Goal: Task Accomplishment & Management: Use online tool/utility

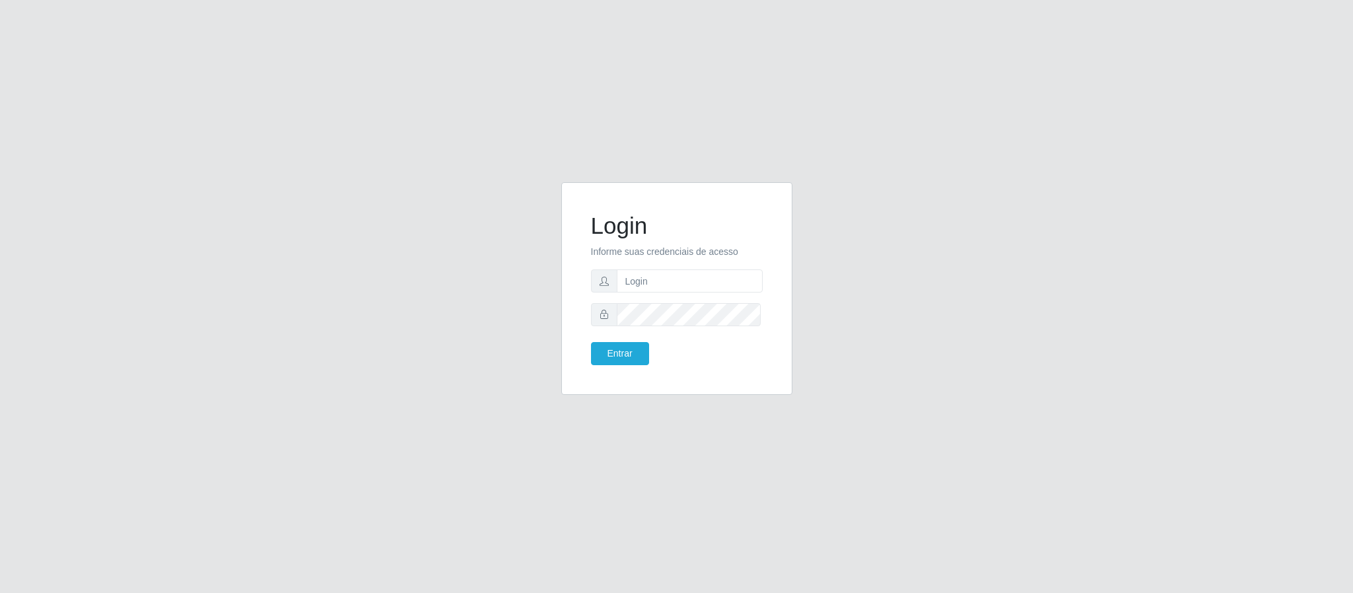
type input "[PERSON_NAME]"
click at [591, 342] on button "Entrar" at bounding box center [620, 353] width 58 height 23
click at [629, 349] on button "Entrar" at bounding box center [620, 353] width 58 height 23
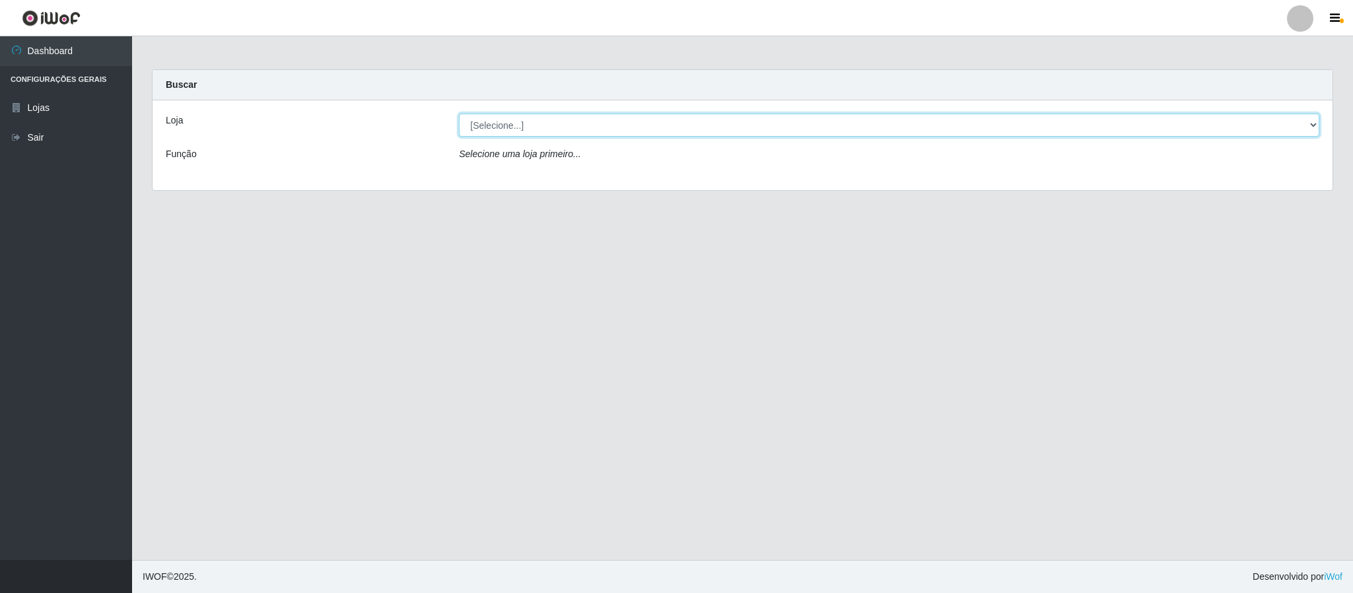
click at [1309, 123] on select "[Selecione...] Queiroz Atacadão - Coophab" at bounding box center [889, 125] width 860 height 23
select select "463"
click at [459, 114] on select "[Selecione...] Queiroz Atacadão - Coophab" at bounding box center [889, 125] width 860 height 23
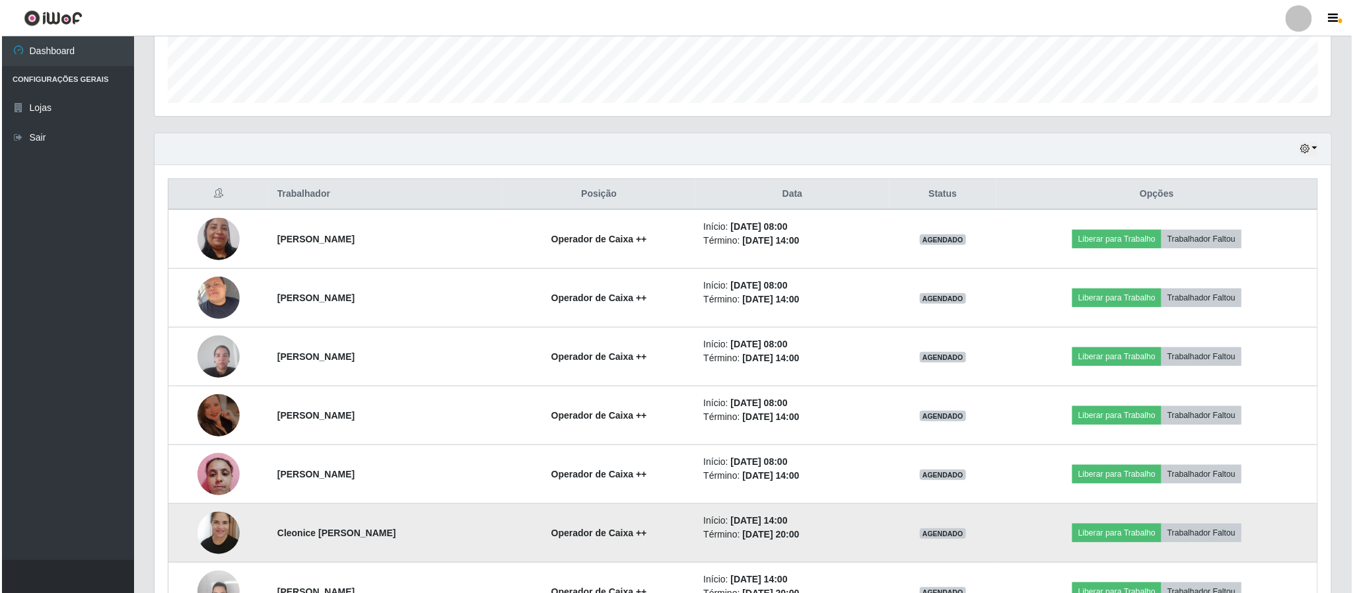
scroll to position [323, 0]
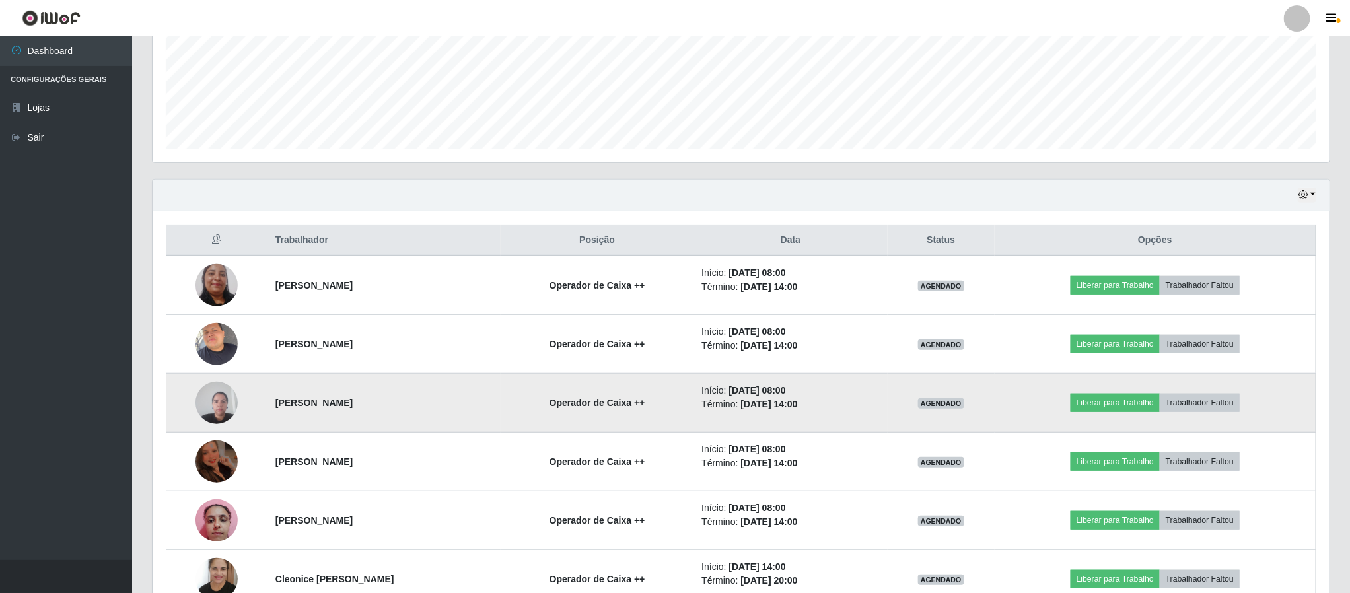
click at [213, 401] on img at bounding box center [216, 402] width 42 height 56
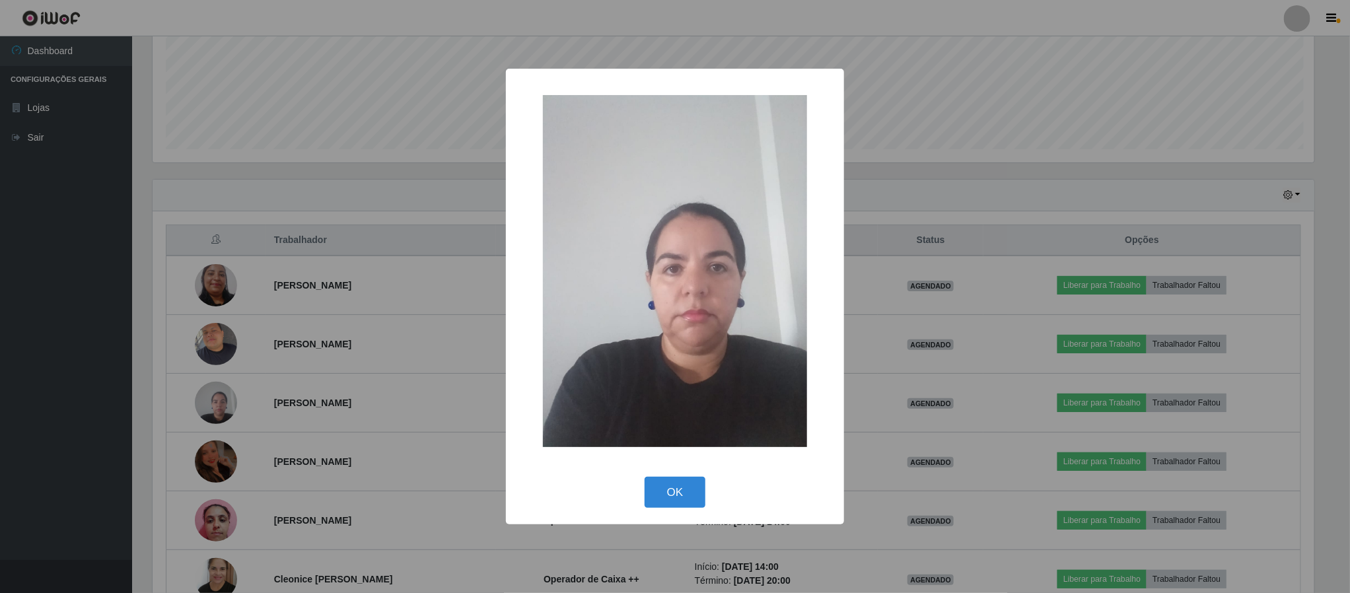
scroll to position [275, 1165]
click at [682, 484] on button "OK" at bounding box center [676, 492] width 61 height 31
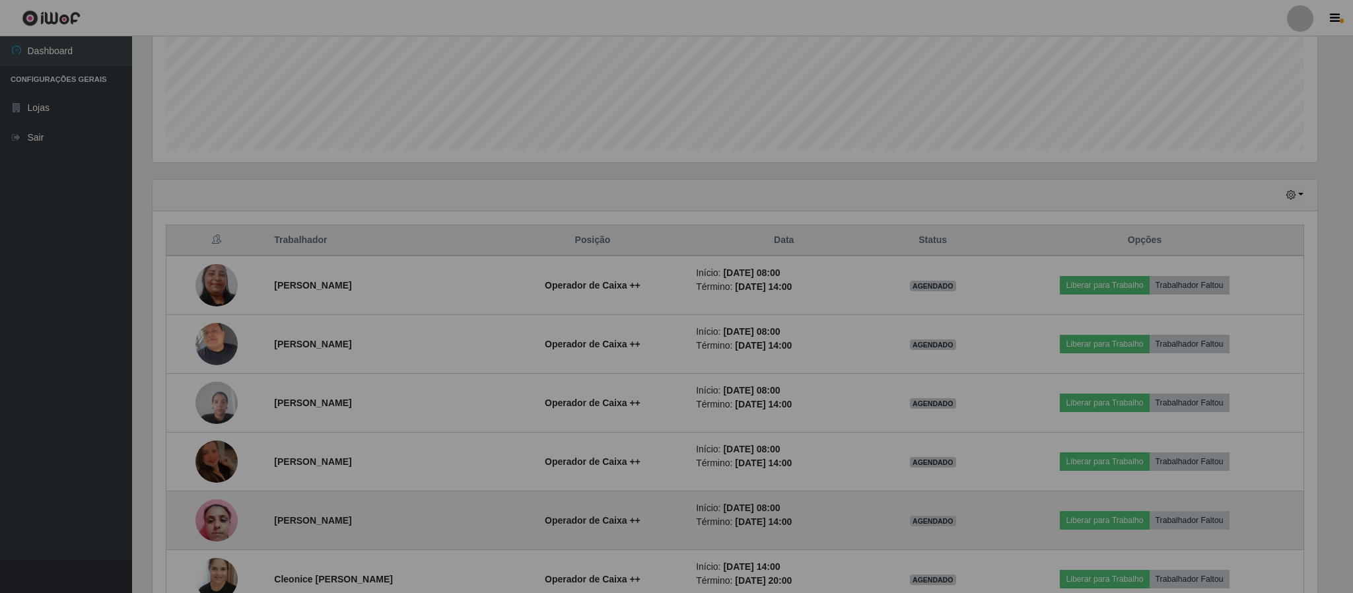
scroll to position [275, 1175]
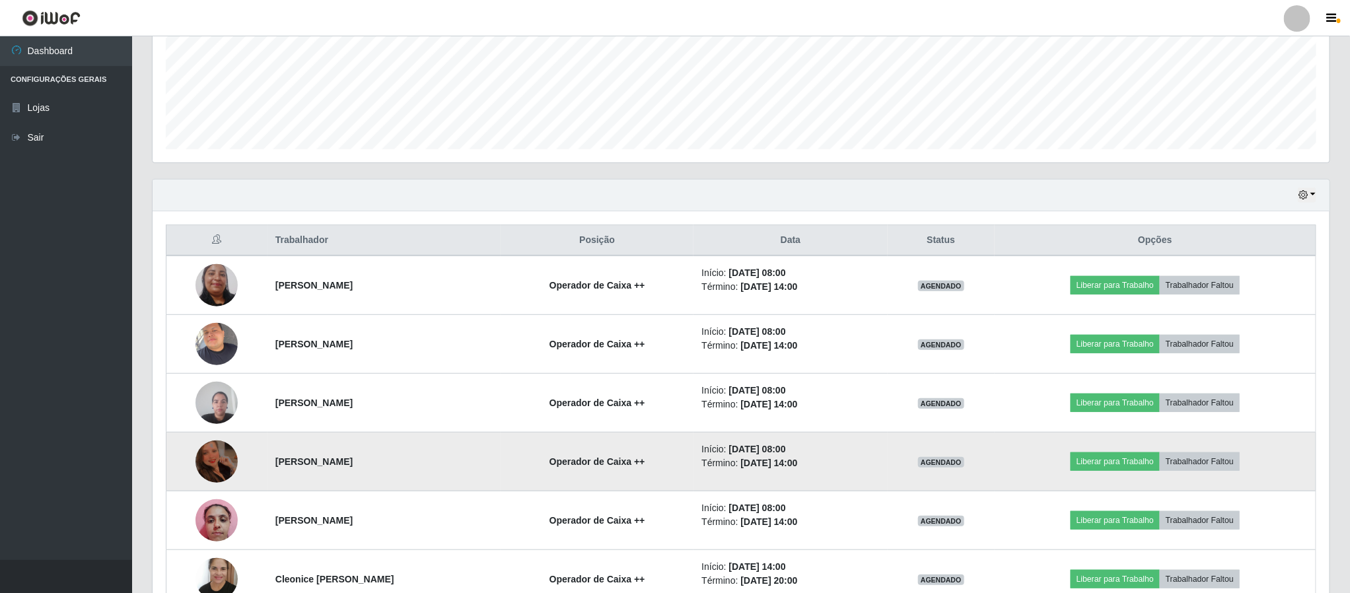
click at [212, 466] on img at bounding box center [216, 461] width 42 height 56
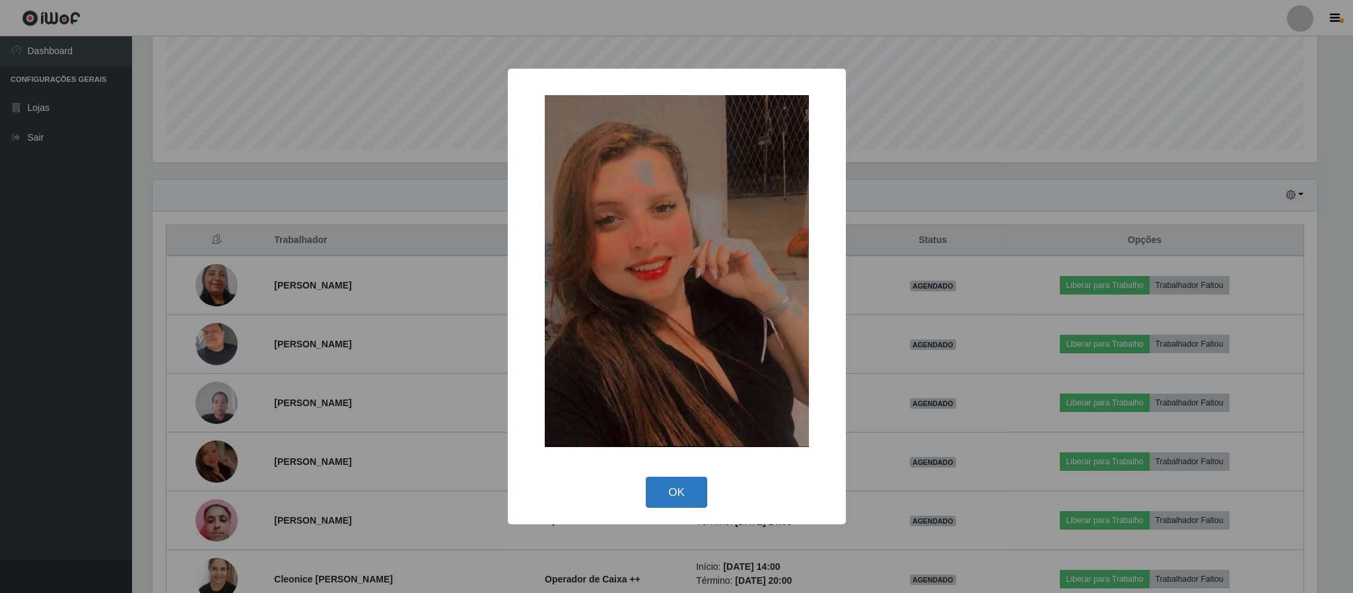
click at [666, 498] on button "OK" at bounding box center [676, 492] width 61 height 31
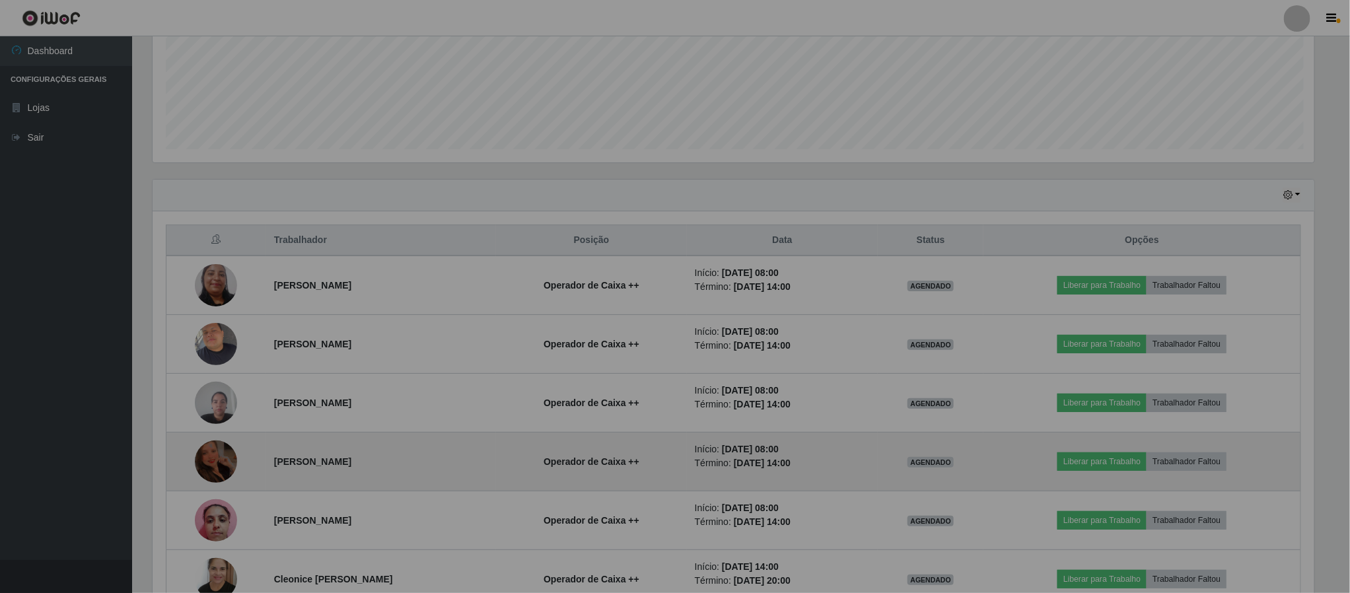
scroll to position [275, 1175]
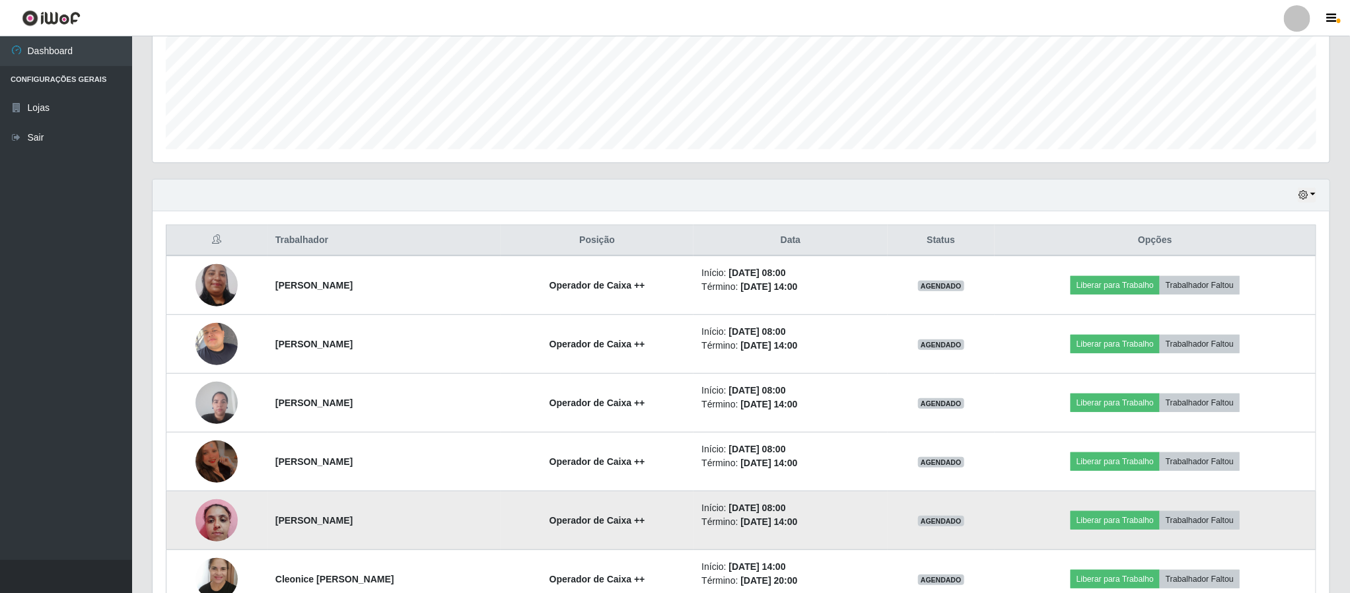
click at [219, 522] on img at bounding box center [216, 520] width 42 height 56
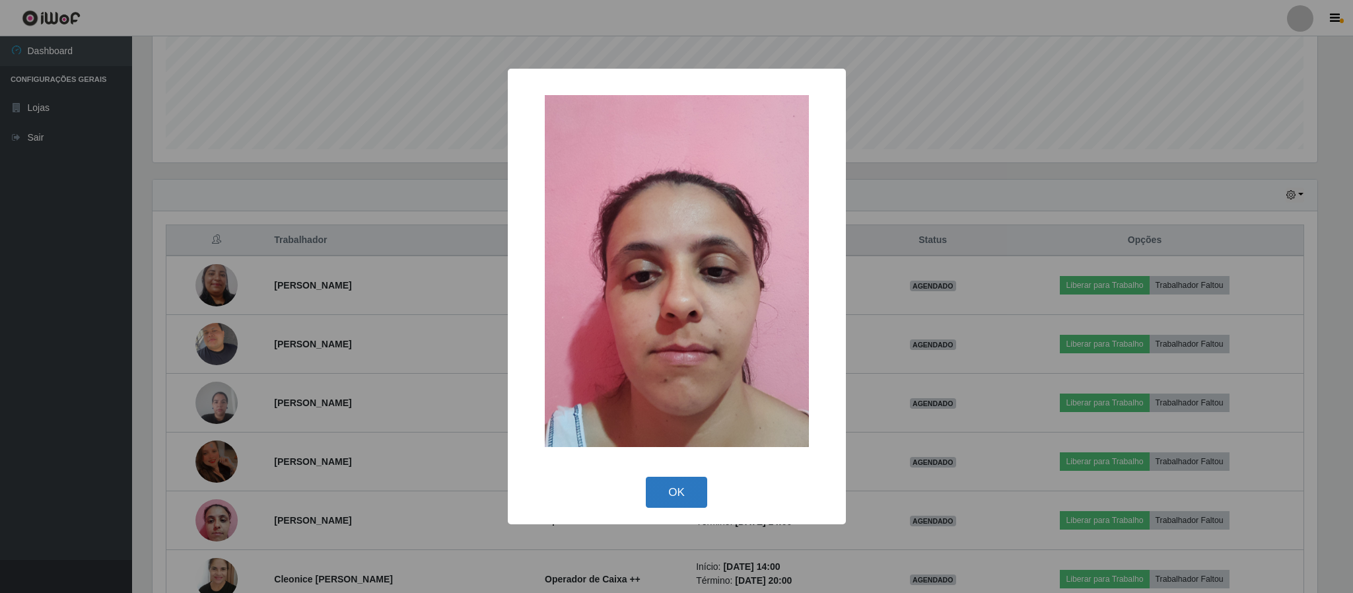
click at [670, 499] on button "OK" at bounding box center [676, 492] width 61 height 31
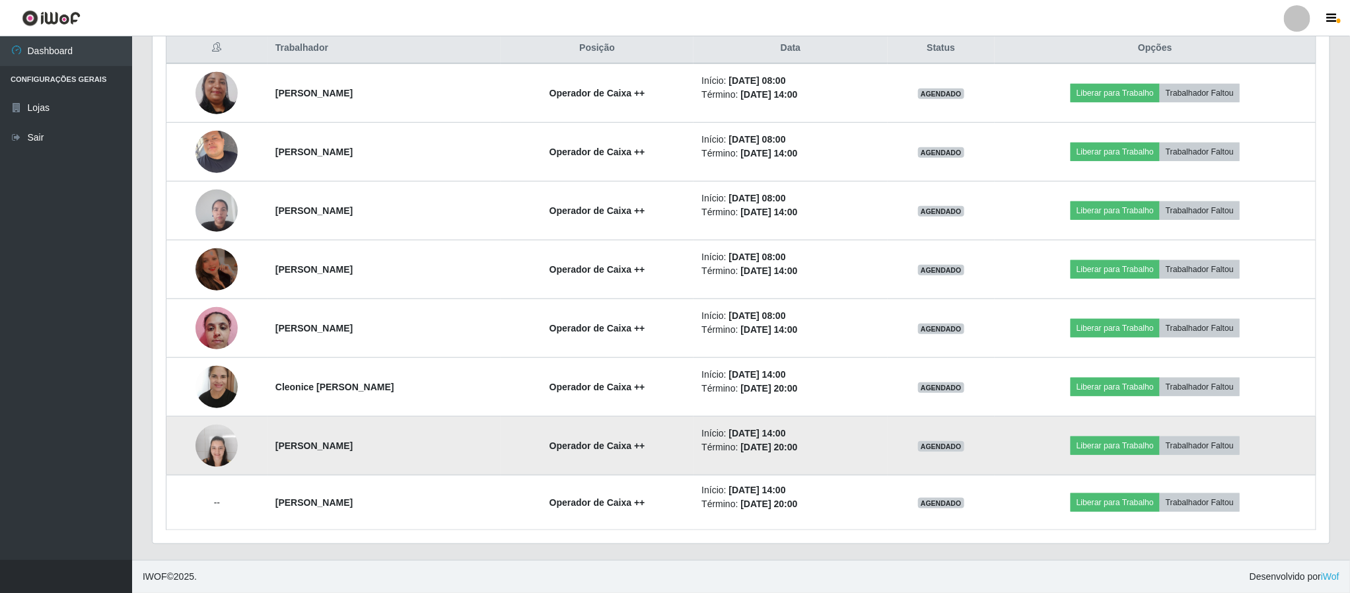
scroll to position [521, 0]
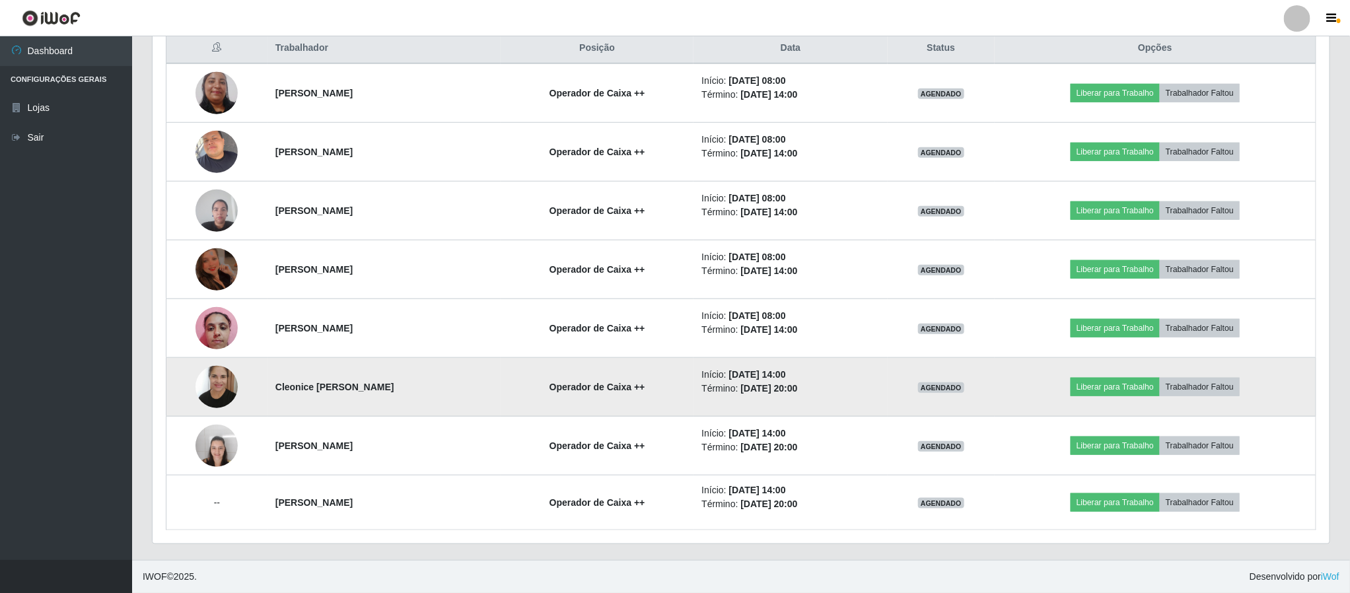
click at [203, 379] on img at bounding box center [216, 387] width 42 height 57
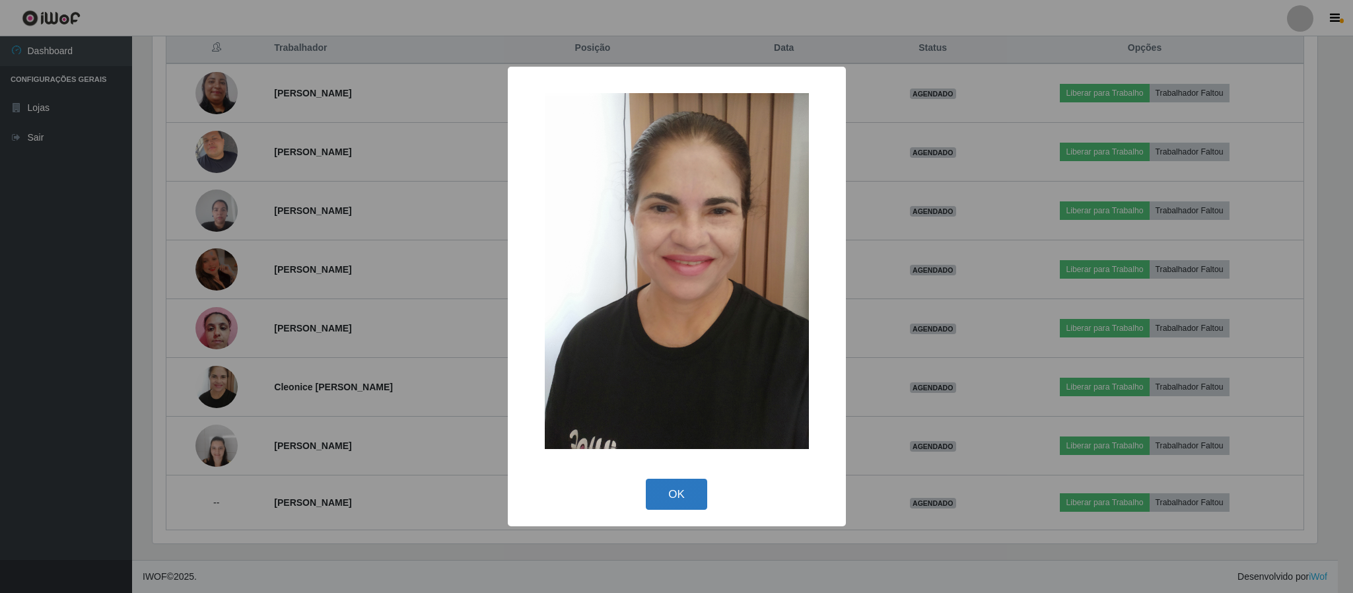
click at [678, 488] on button "OK" at bounding box center [676, 494] width 61 height 31
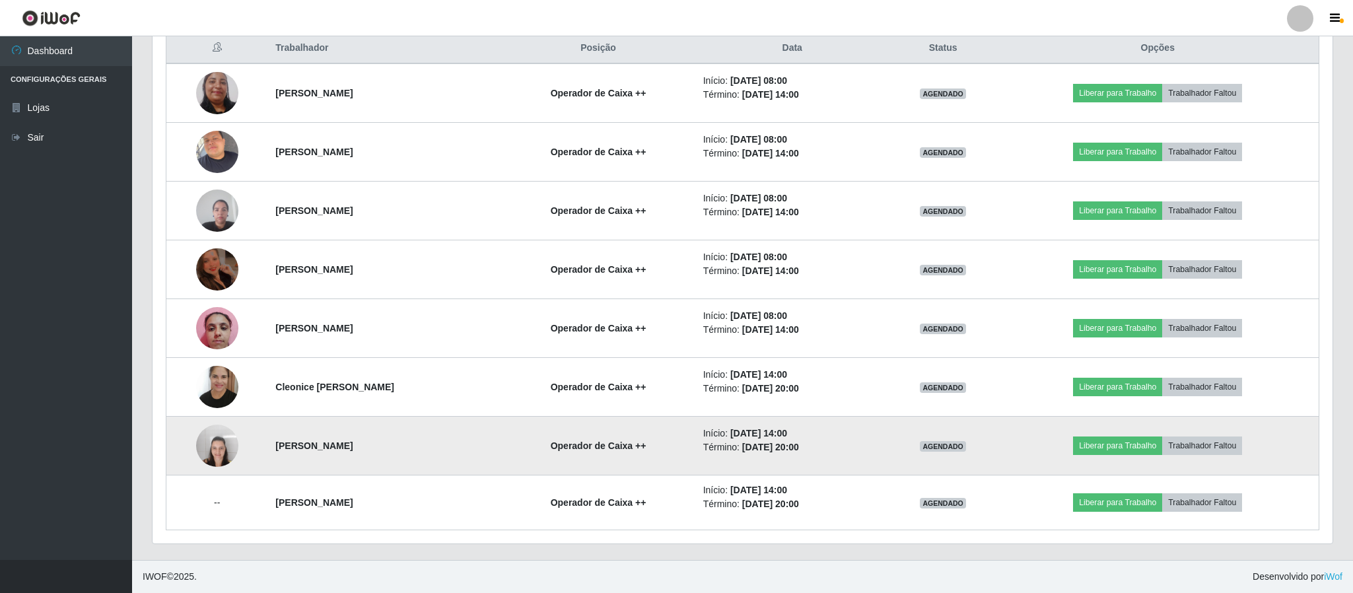
scroll to position [275, 1175]
click at [211, 450] on img at bounding box center [216, 445] width 42 height 56
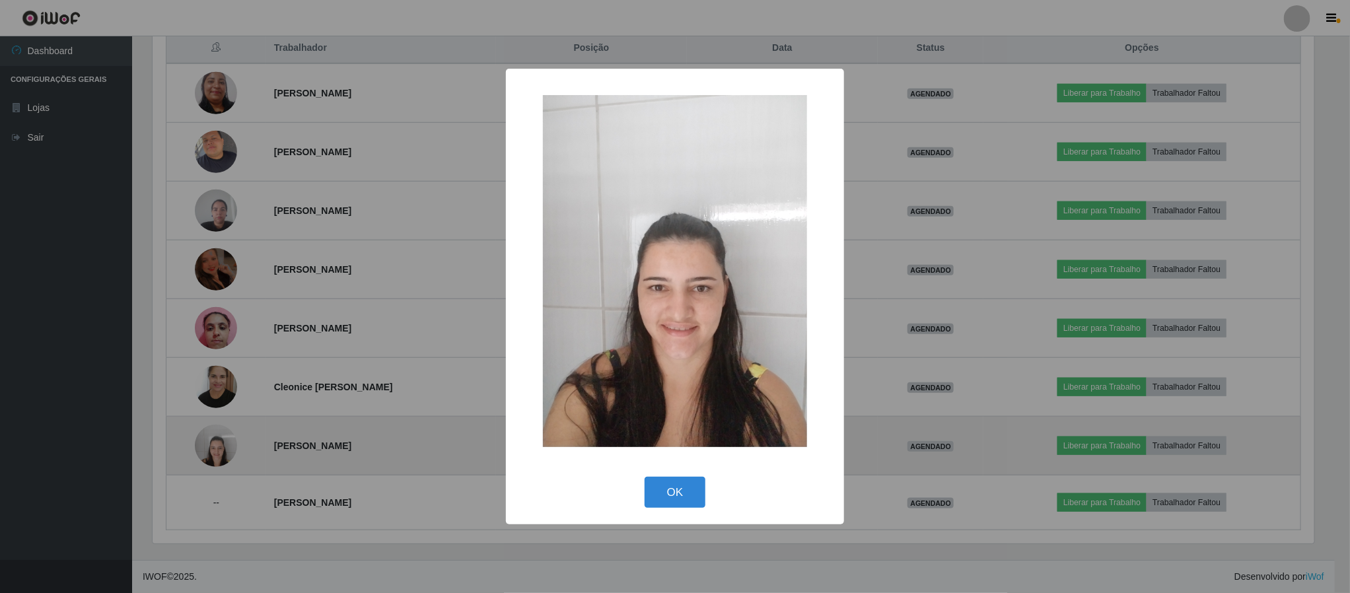
scroll to position [275, 1165]
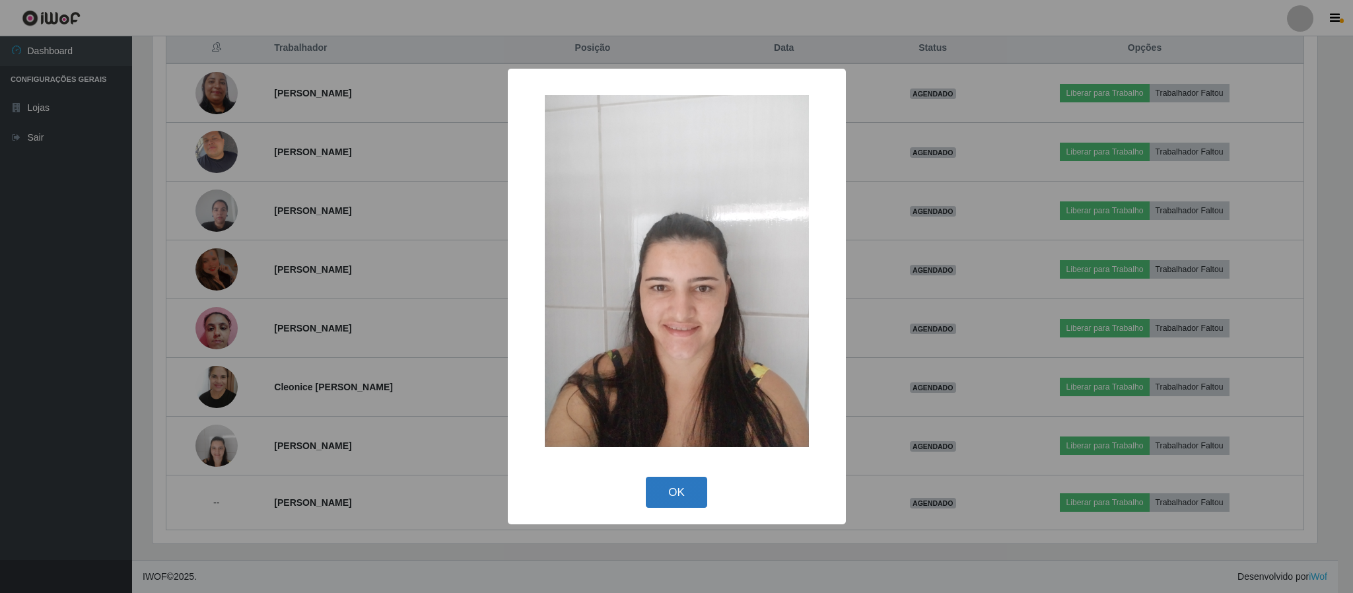
click at [681, 486] on button "OK" at bounding box center [676, 492] width 61 height 31
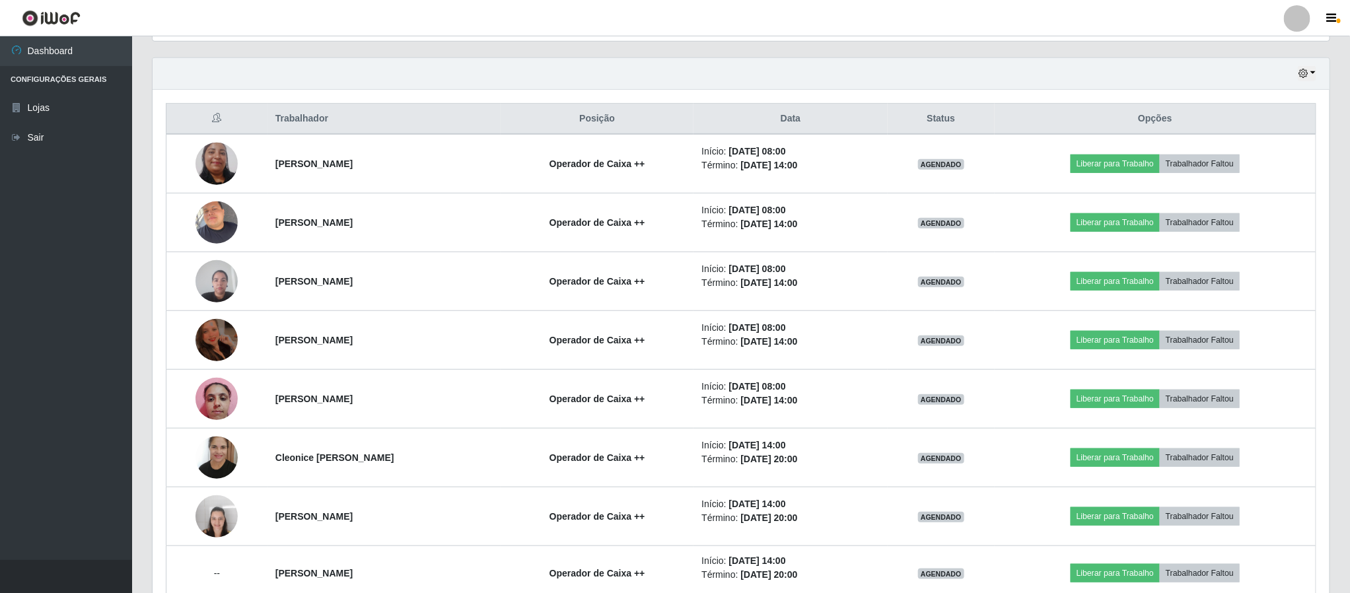
scroll to position [422, 0]
